Goal: Information Seeking & Learning: Learn about a topic

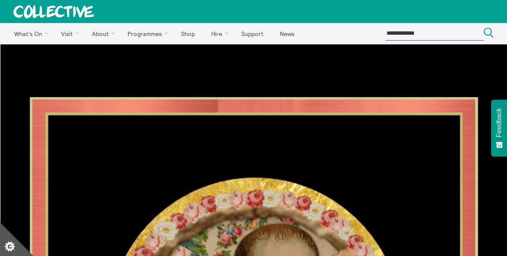
drag, startPoint x: 219, startPoint y: 208, endPoint x: 162, endPoint y: 210, distance: 57.4
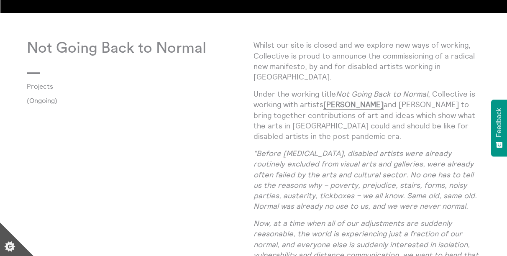
scroll to position [749, 0]
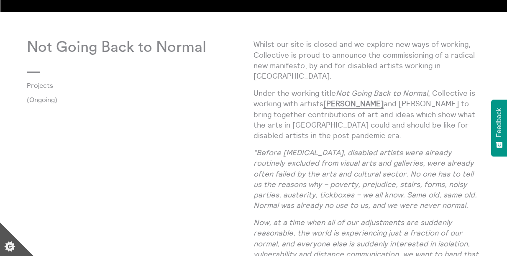
click at [298, 184] on em "“Before COVID-19, disabled artists were already routinely excluded from visual …" at bounding box center [366, 179] width 224 height 62
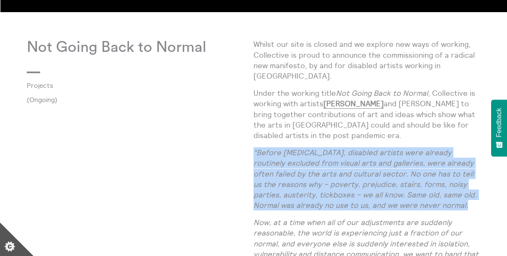
click at [298, 184] on em "“Before COVID-19, disabled artists were already routinely excluded from visual …" at bounding box center [366, 179] width 224 height 62
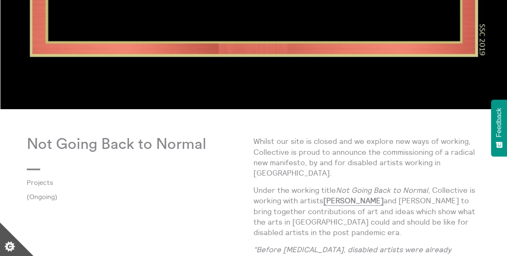
scroll to position [651, 0]
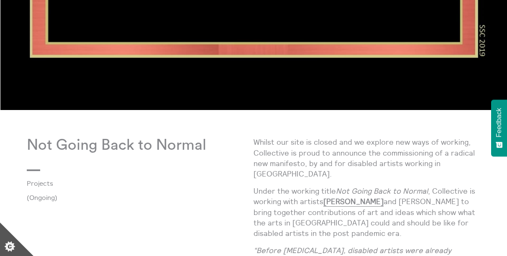
drag, startPoint x: 212, startPoint y: 149, endPoint x: 29, endPoint y: 157, distance: 182.7
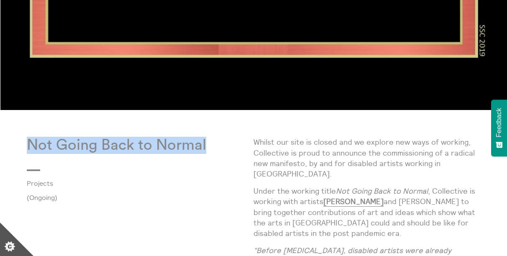
drag, startPoint x: 32, startPoint y: 145, endPoint x: 179, endPoint y: 154, distance: 147.2
copy p "Not Going Back to Nor"
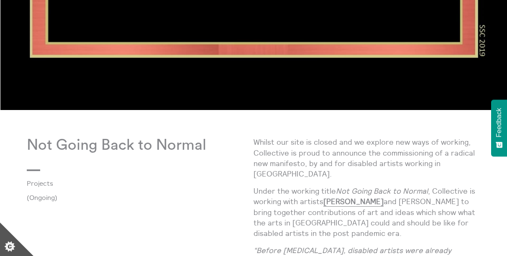
click at [239, 151] on p "Not Going Back to Normal" at bounding box center [140, 145] width 227 height 17
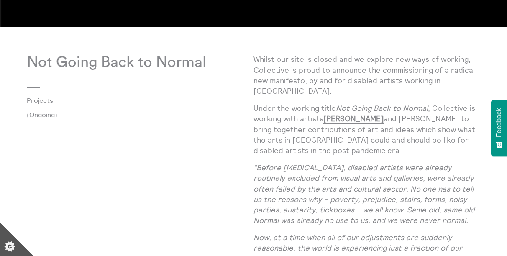
click at [45, 103] on link "Projects" at bounding box center [134, 101] width 214 height 8
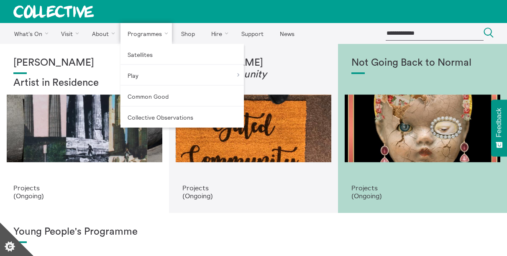
click at [155, 30] on link "Programmes" at bounding box center [147, 33] width 52 height 21
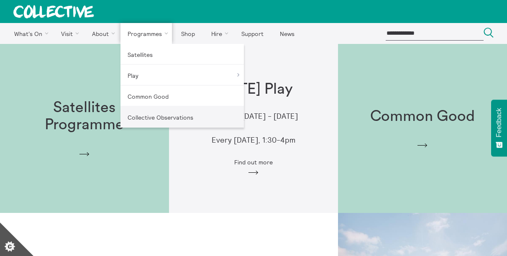
click at [155, 118] on link "Collective Observations" at bounding box center [183, 117] width 124 height 21
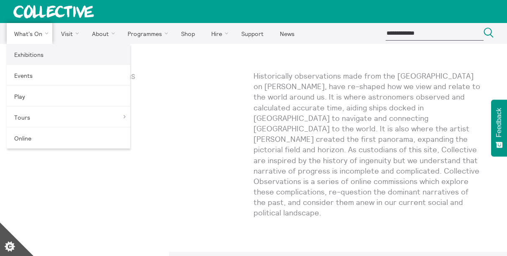
click at [28, 52] on link "Exhibitions" at bounding box center [69, 54] width 124 height 21
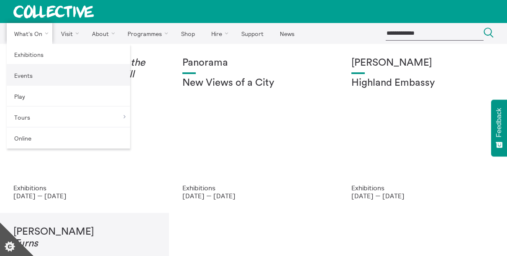
click at [35, 72] on link "Events" at bounding box center [69, 75] width 124 height 21
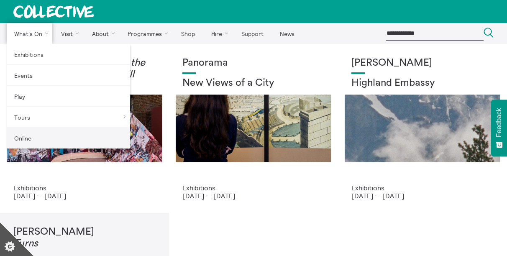
click at [39, 136] on link "Online" at bounding box center [69, 138] width 124 height 21
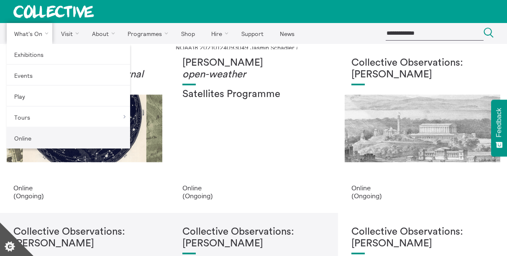
click at [34, 140] on link "Online" at bounding box center [69, 138] width 124 height 21
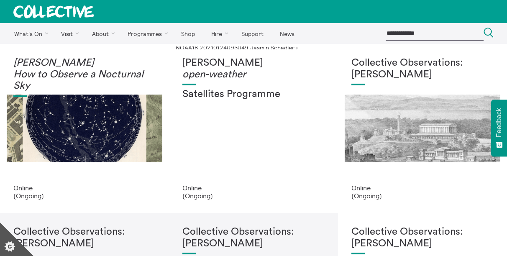
click at [42, 10] on icon at bounding box center [53, 11] width 81 height 13
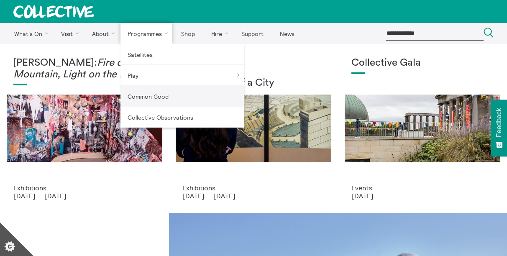
click at [142, 99] on link "Common Good" at bounding box center [183, 96] width 124 height 21
